Goal: Browse casually

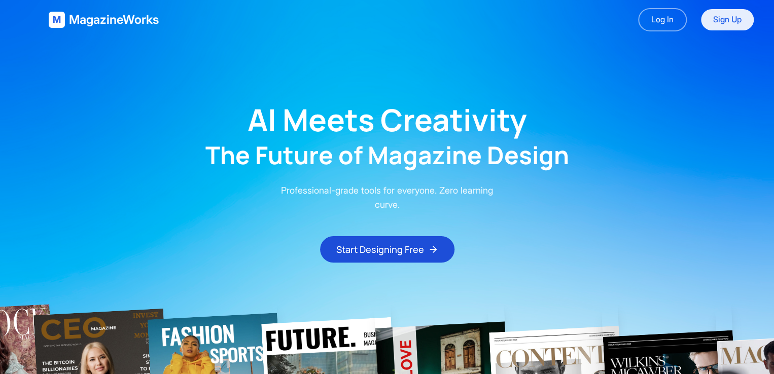
click at [718, 19] on link "Sign Up" at bounding box center [727, 19] width 53 height 21
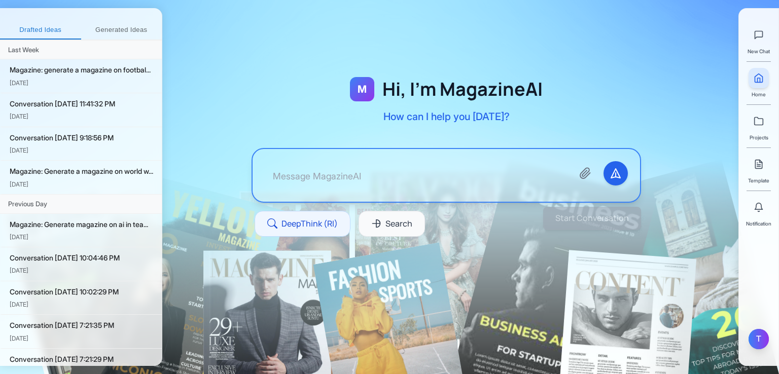
click at [757, 334] on div "T" at bounding box center [758, 339] width 20 height 20
click at [769, 336] on div "New Chat Home Projects Template Notification T" at bounding box center [758, 187] width 41 height 358
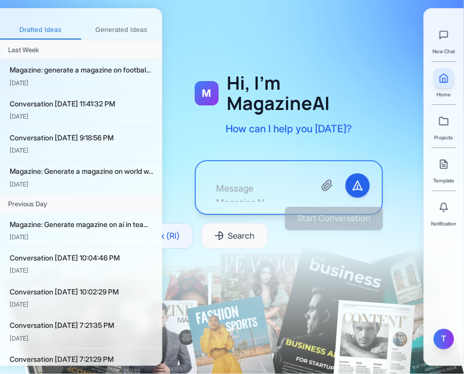
click at [444, 341] on div "T" at bounding box center [443, 339] width 20 height 20
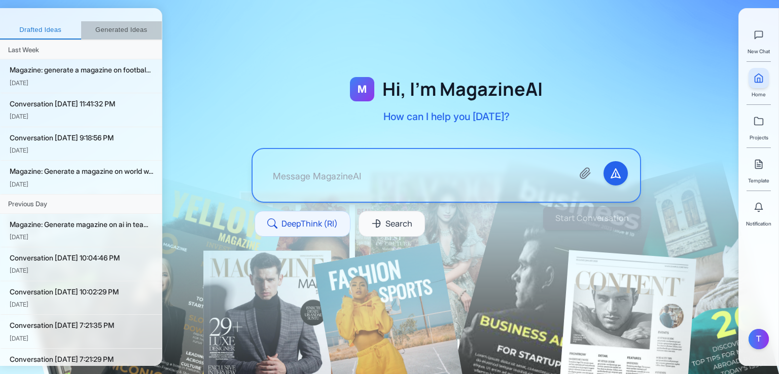
click at [135, 21] on button "Generated Ideas" at bounding box center [121, 30] width 81 height 18
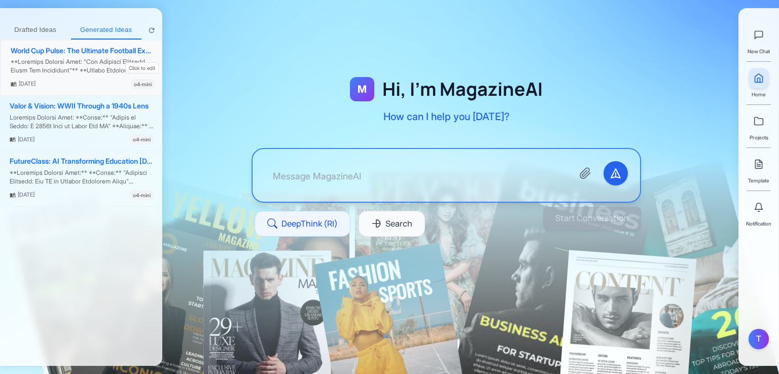
click at [81, 51] on div "World Cup Pulse: The Ultimate Football Experience" at bounding box center [83, 51] width 144 height 9
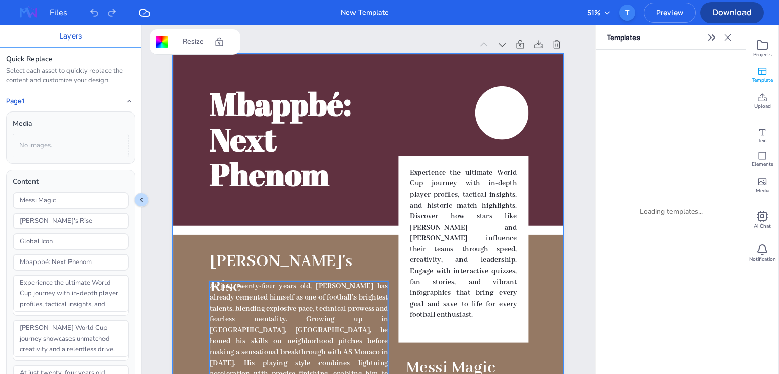
click at [324, 54] on div "At just twenty-four years old, [PERSON_NAME] has already cemented himself as on…" at bounding box center [368, 54] width 391 height 0
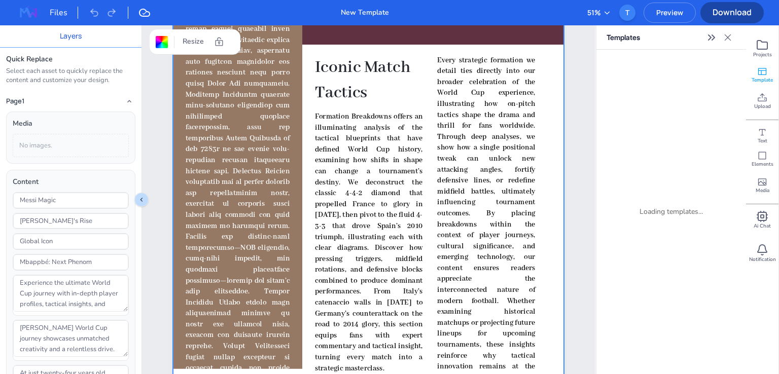
scroll to position [1318, 0]
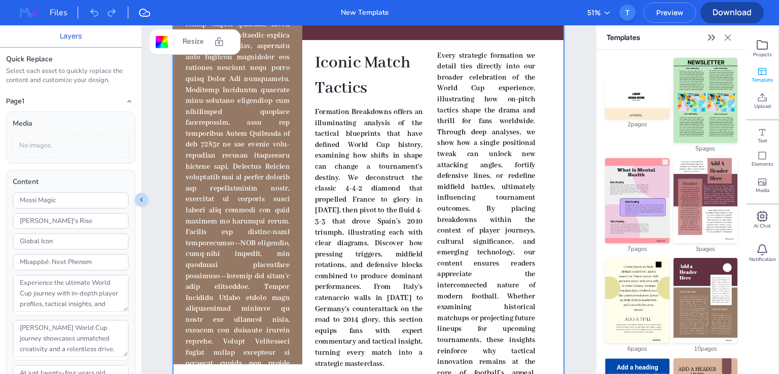
click at [29, 12] on img at bounding box center [28, 13] width 32 height 16
